Goal: Task Accomplishment & Management: Manage account settings

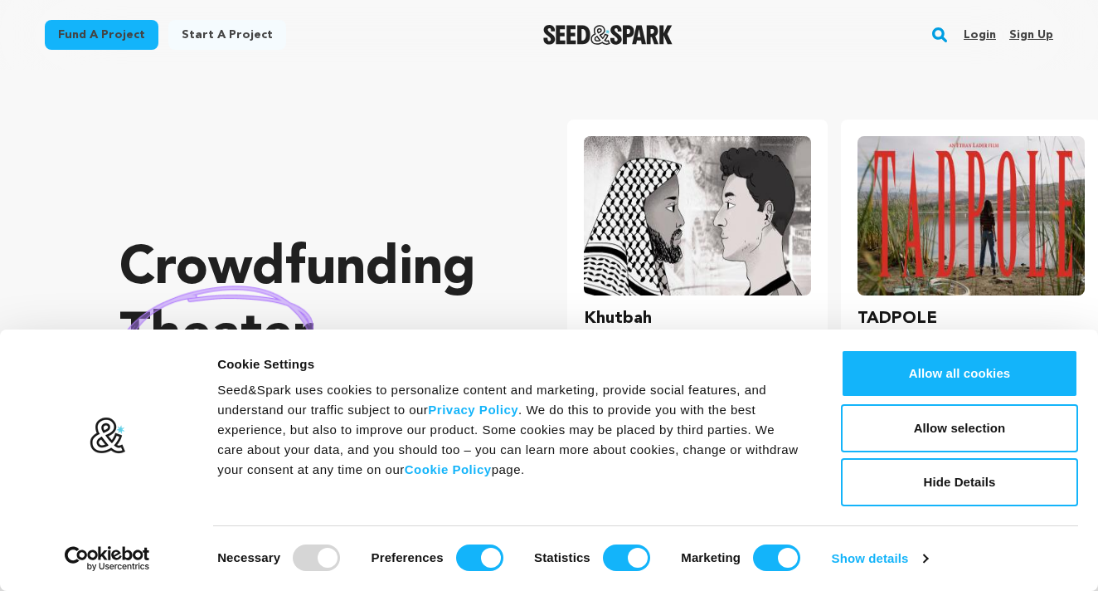
scroll to position [0, 287]
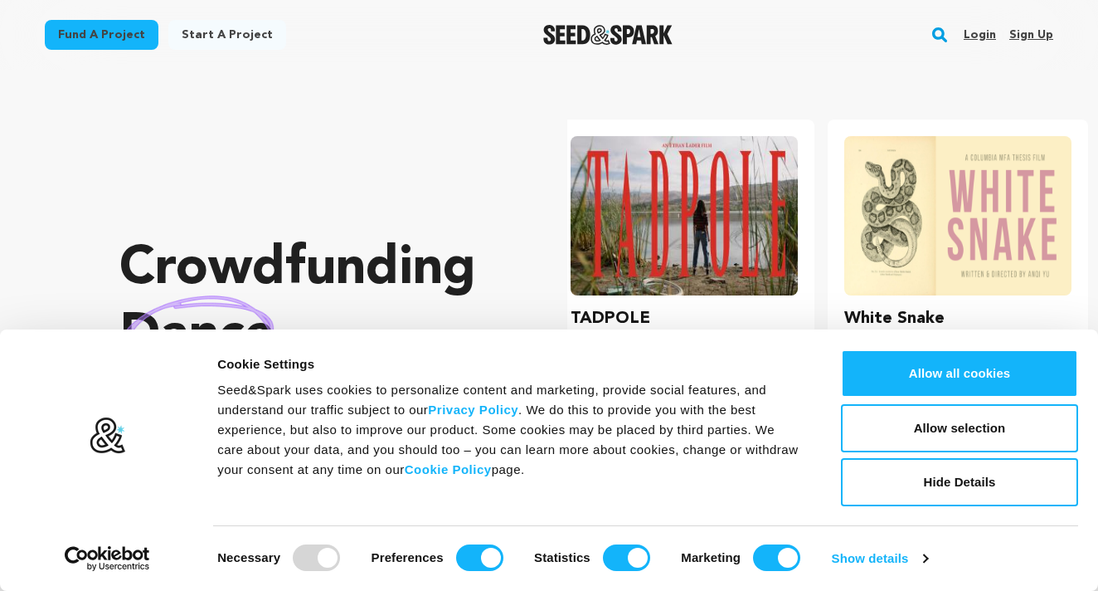
click at [979, 39] on link "Login" at bounding box center [980, 35] width 32 height 27
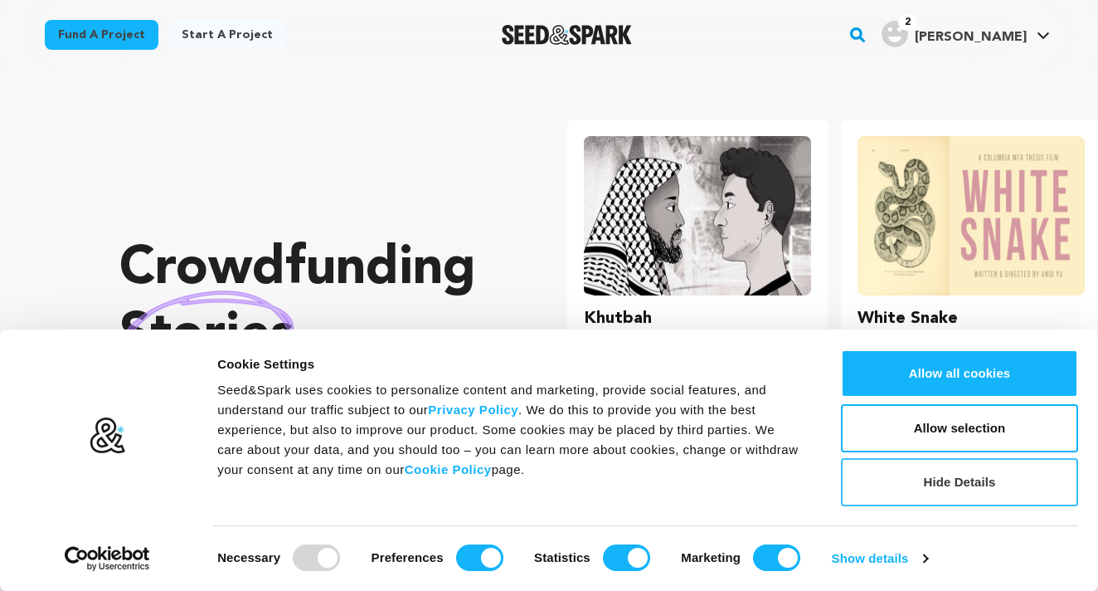
click at [925, 494] on button "Hide Details" at bounding box center [959, 482] width 237 height 48
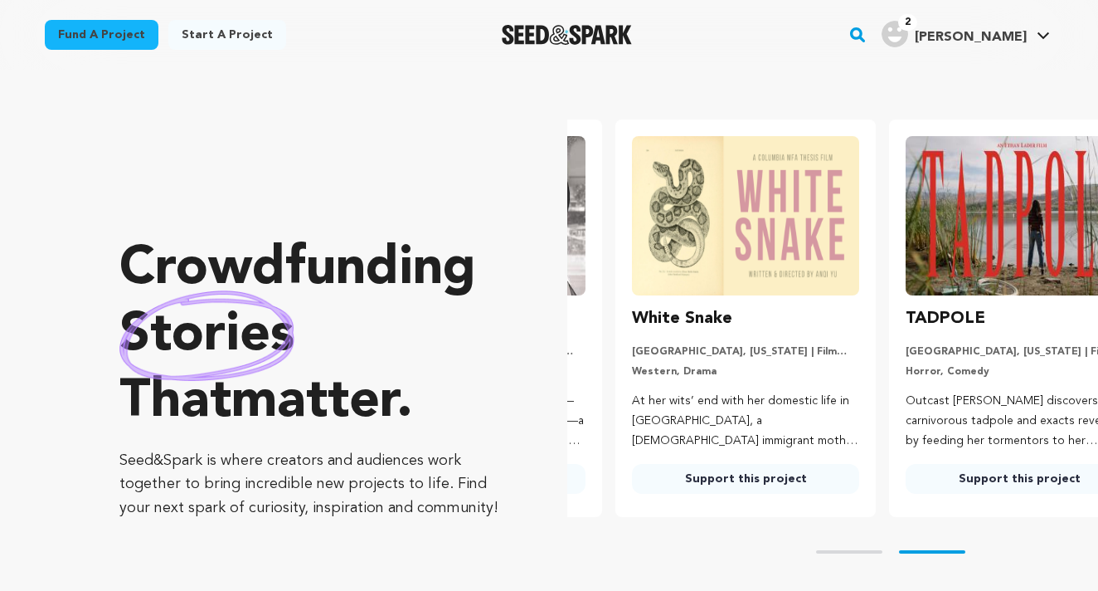
scroll to position [0, 287]
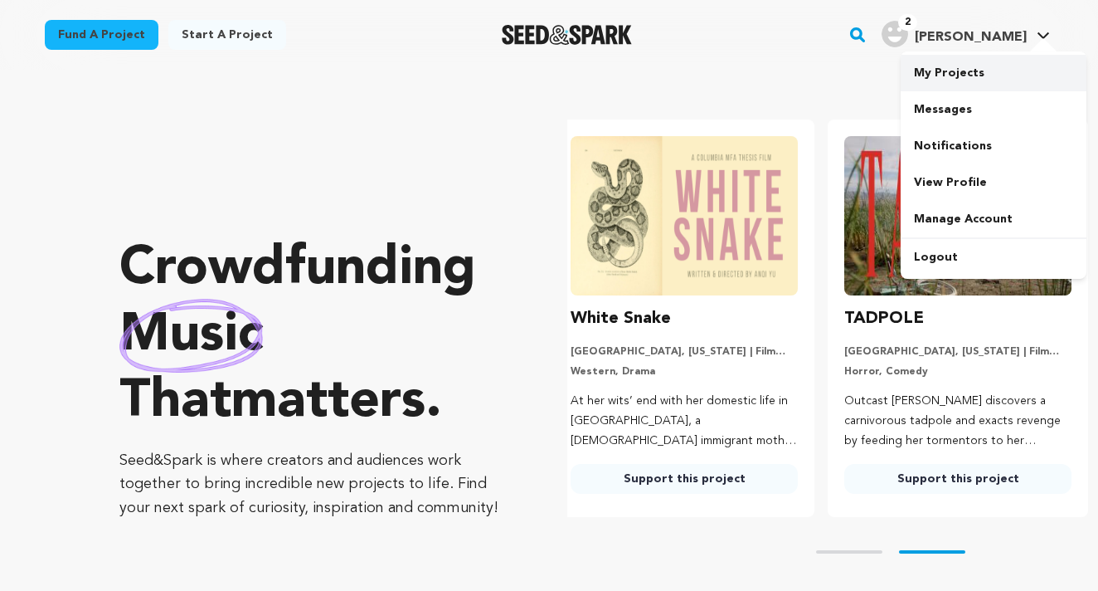
click at [937, 85] on link "My Projects" at bounding box center [994, 73] width 186 height 37
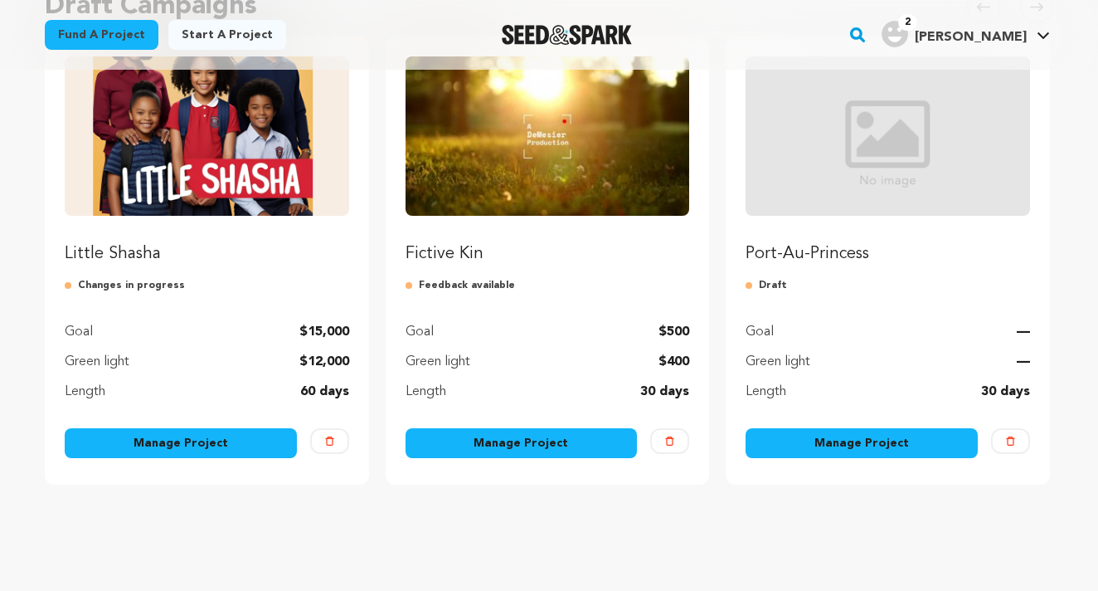
scroll to position [207, 0]
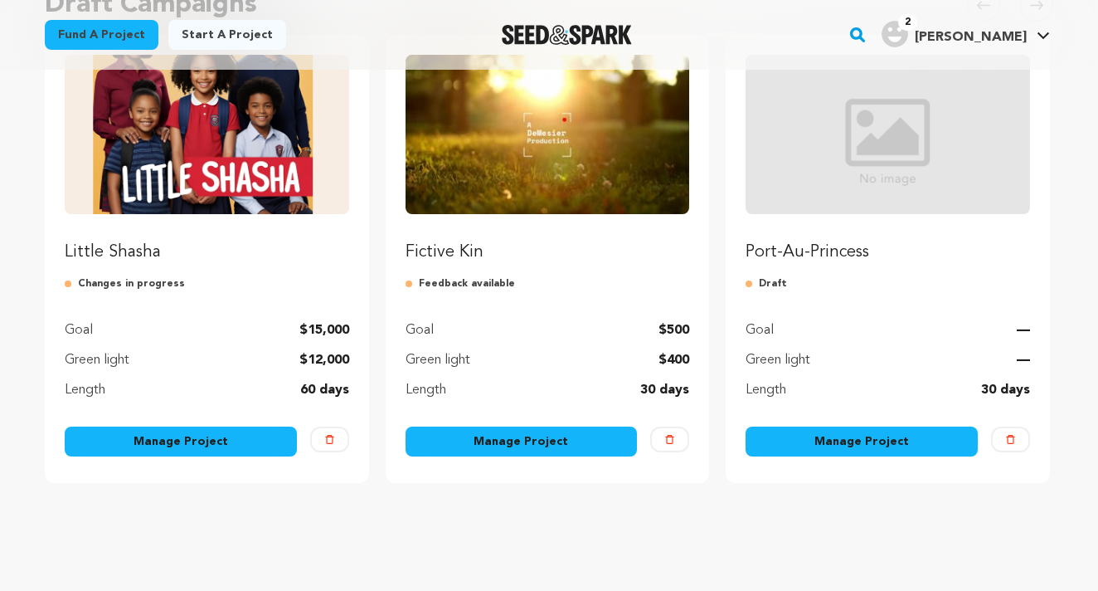
click at [179, 442] on link "Manage Project" at bounding box center [181, 441] width 232 height 30
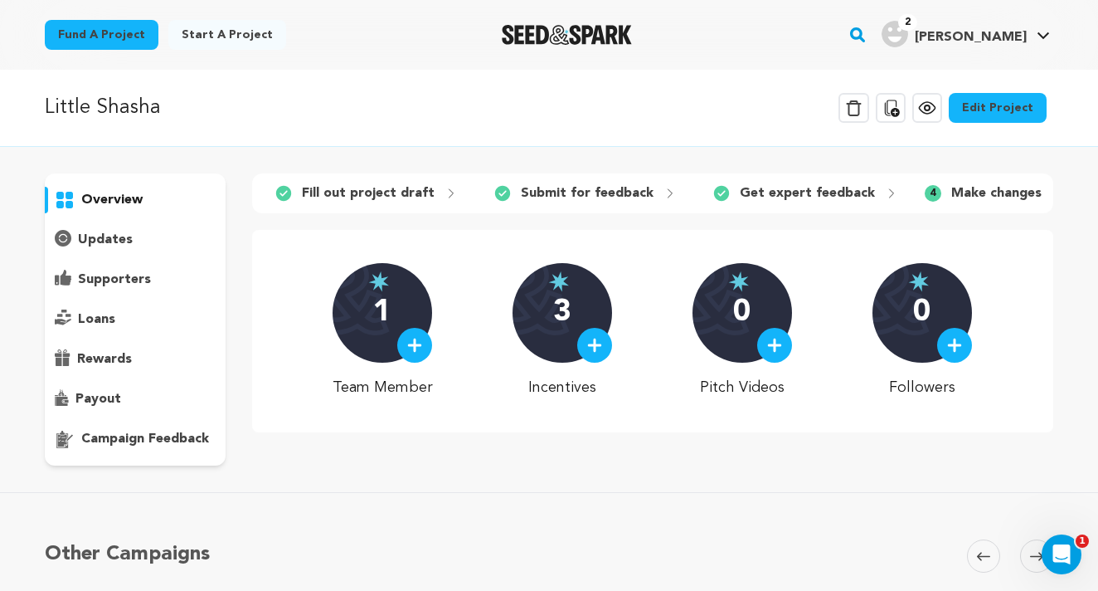
click at [1000, 117] on link "Edit Project" at bounding box center [998, 108] width 98 height 30
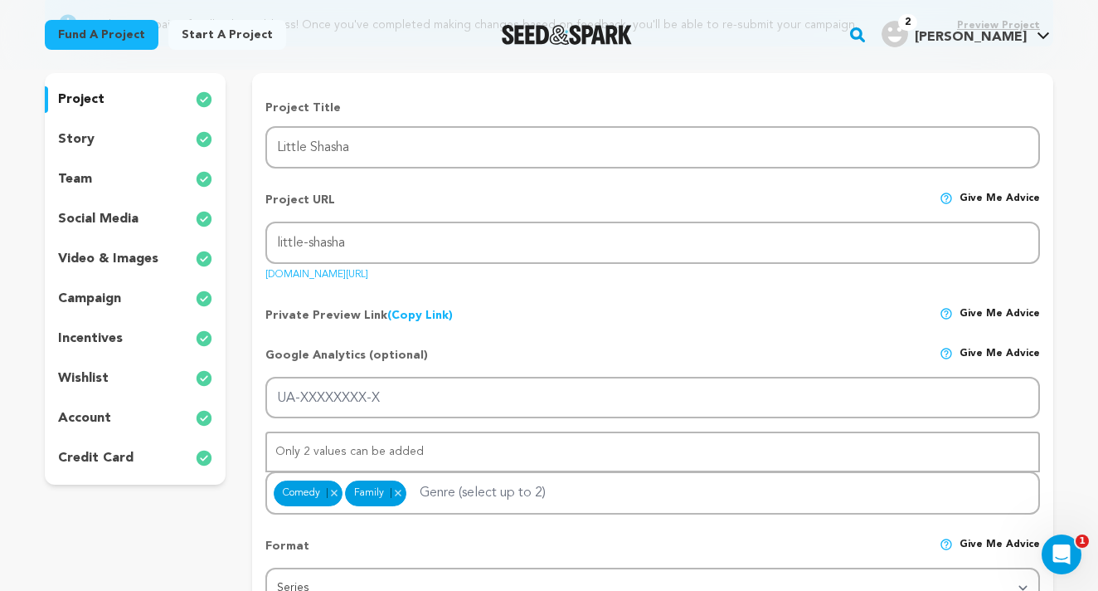
click at [117, 258] on p "video & images" at bounding box center [108, 259] width 100 height 20
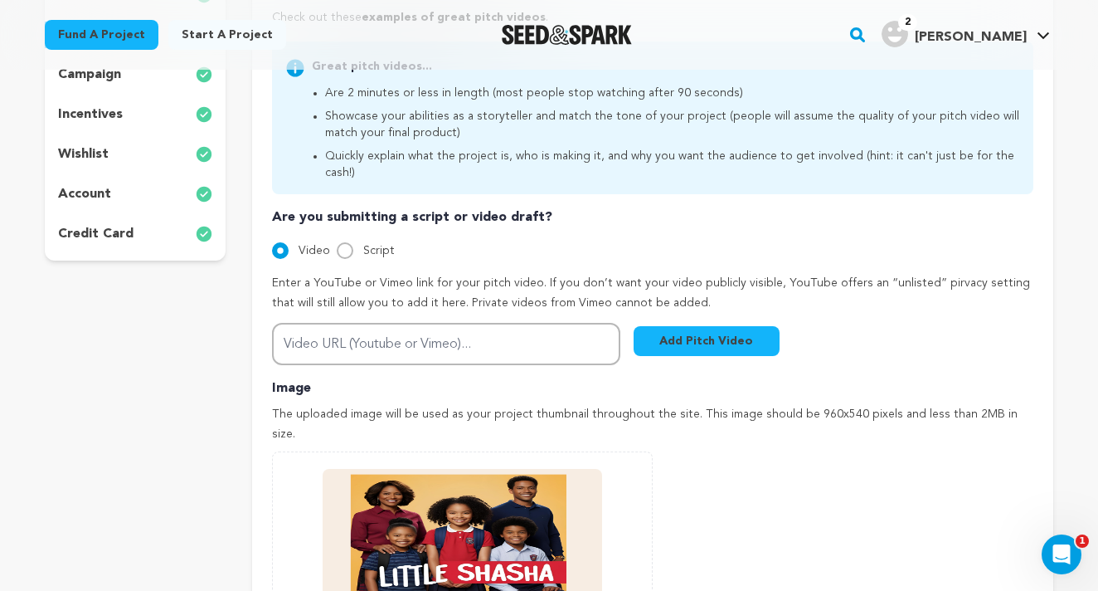
scroll to position [425, 0]
